Goal: Navigation & Orientation: Find specific page/section

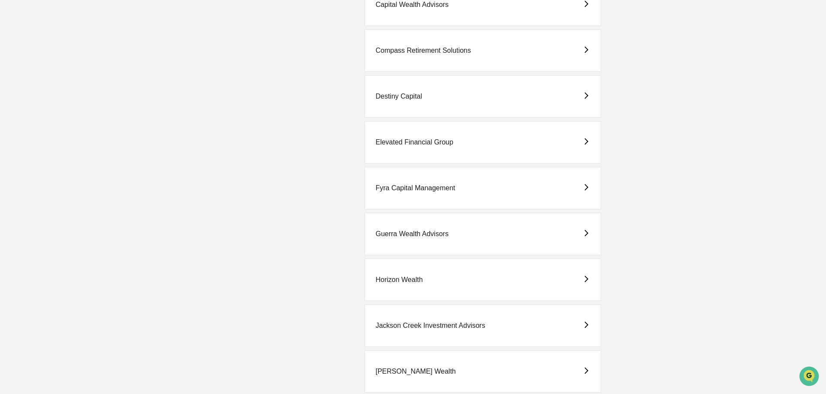
scroll to position [519, 0]
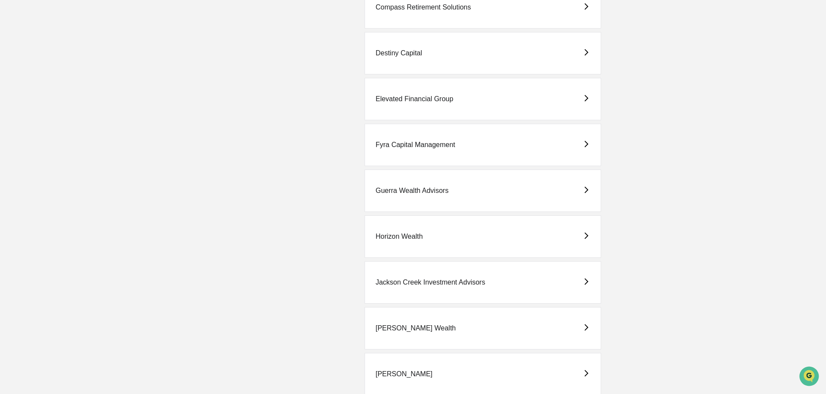
click at [428, 278] on div "Jackson Creek Investment Advisors" at bounding box center [483, 282] width 237 height 42
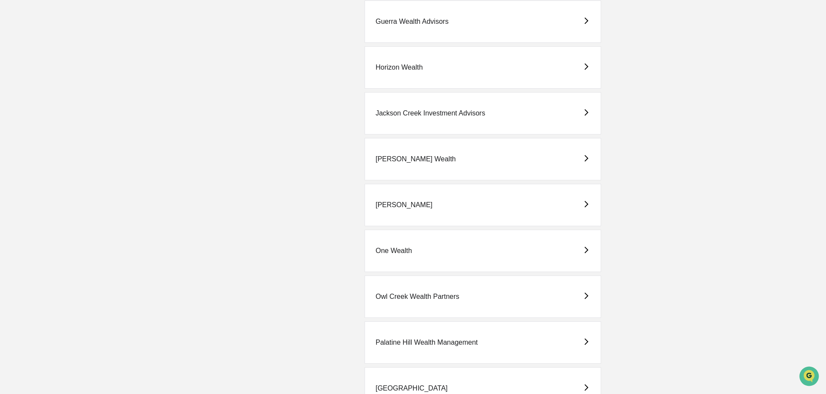
scroll to position [692, 0]
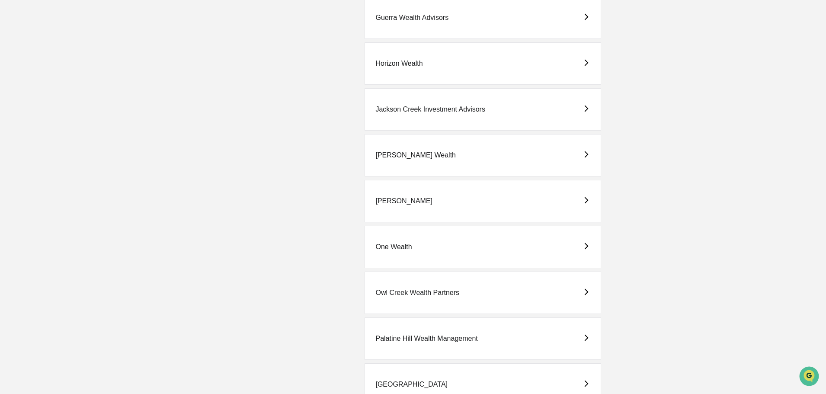
click at [399, 245] on div "One Wealth" at bounding box center [393, 247] width 36 height 8
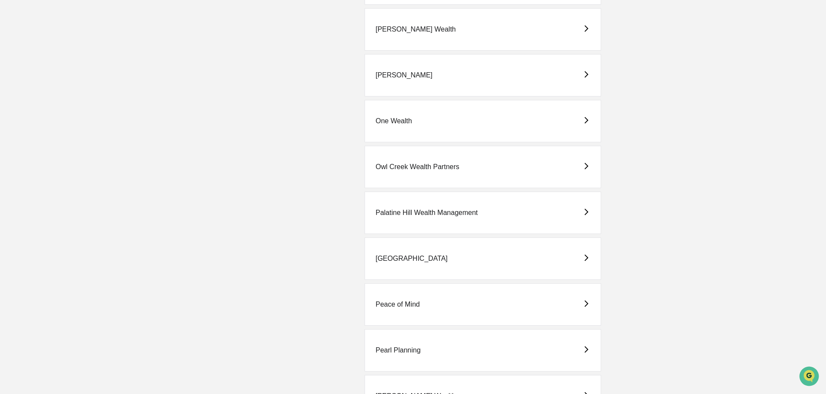
scroll to position [822, 0]
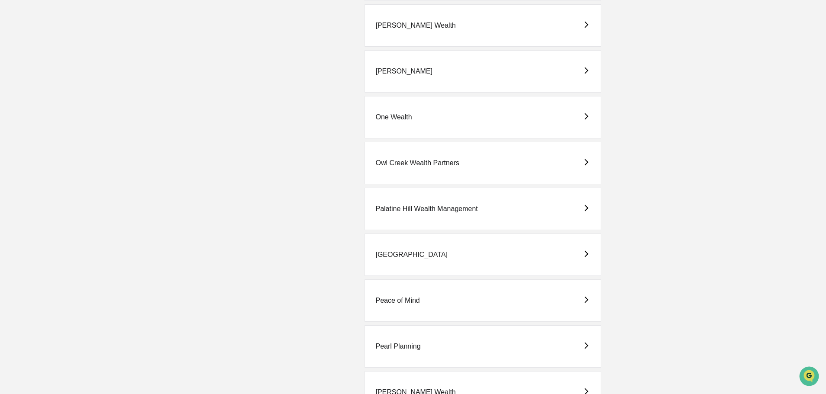
click at [405, 297] on div "Peace of Mind" at bounding box center [397, 301] width 44 height 8
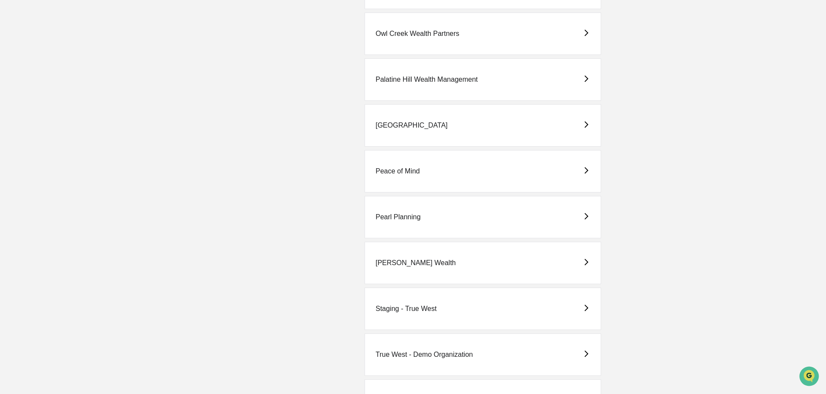
scroll to position [951, 0]
click at [408, 213] on div "Pearl Planning" at bounding box center [397, 217] width 45 height 8
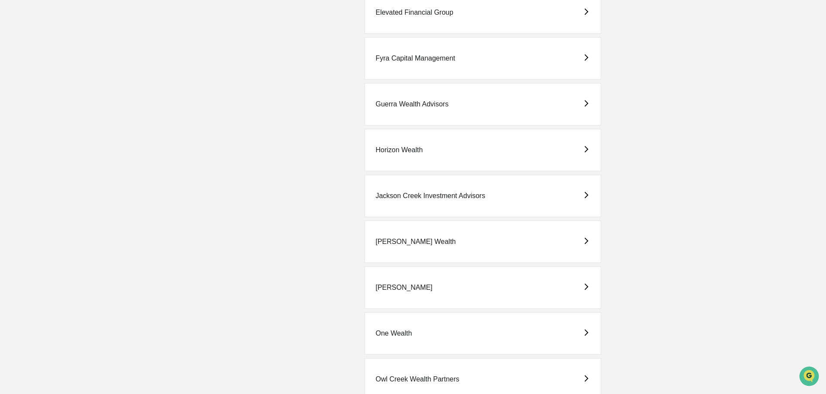
click at [414, 239] on div "[PERSON_NAME] Wealth" at bounding box center [415, 242] width 80 height 8
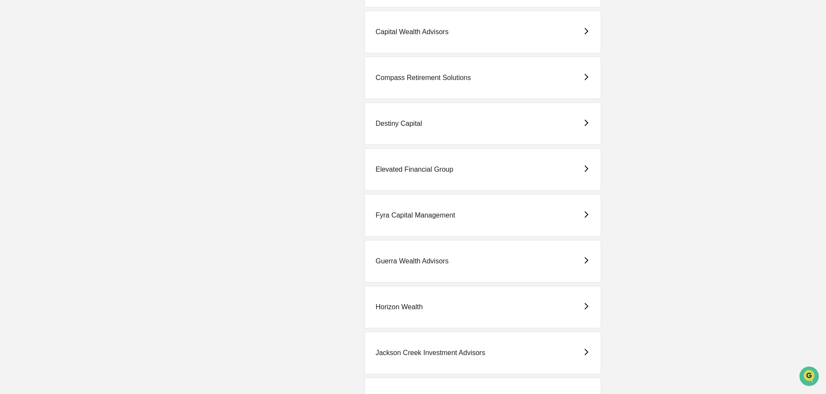
scroll to position [476, 0]
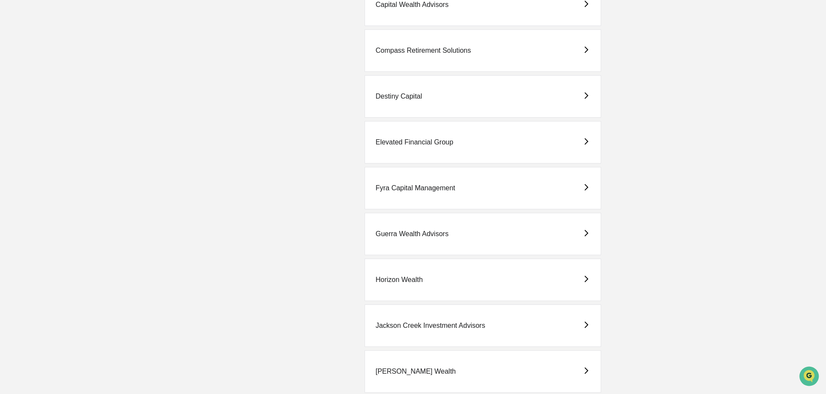
click at [401, 187] on div "Fyra Capital Management" at bounding box center [415, 188] width 80 height 8
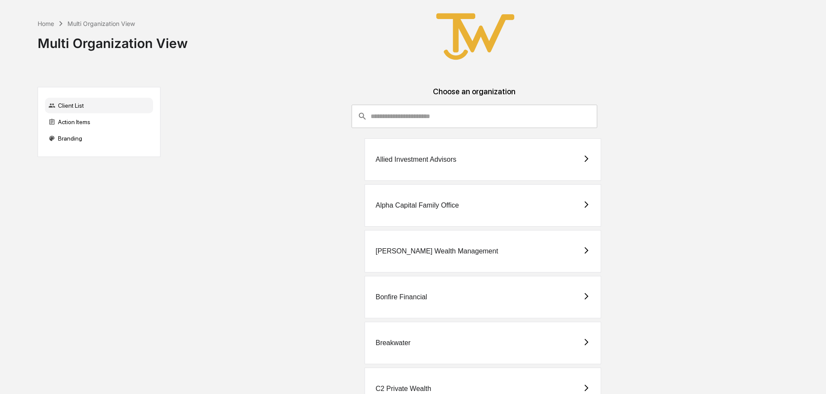
click at [388, 206] on div "Alpha Capital Family Office" at bounding box center [416, 206] width 83 height 8
